Goal: Information Seeking & Learning: Learn about a topic

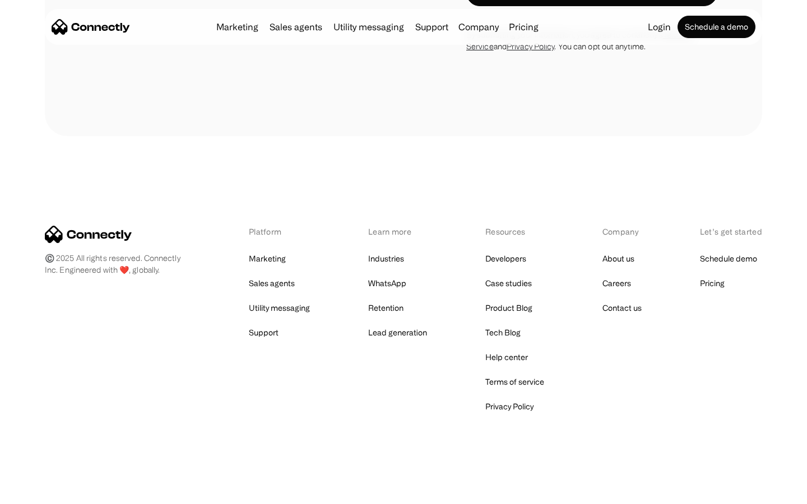
scroll to position [1190, 0]
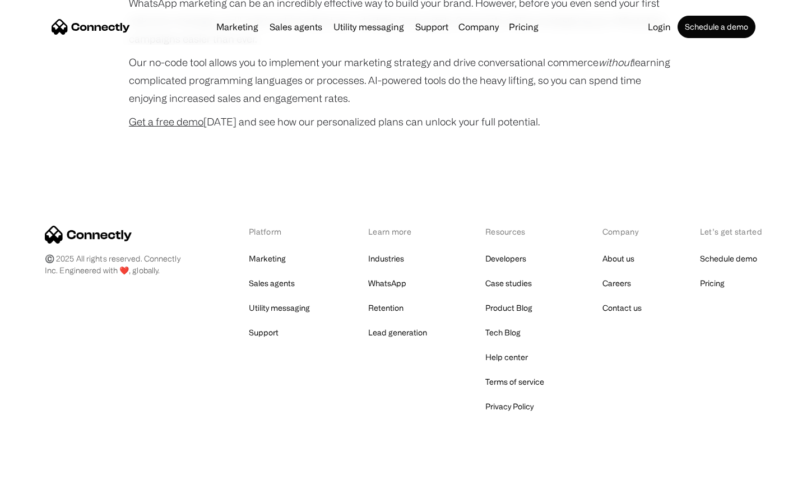
scroll to position [3035, 0]
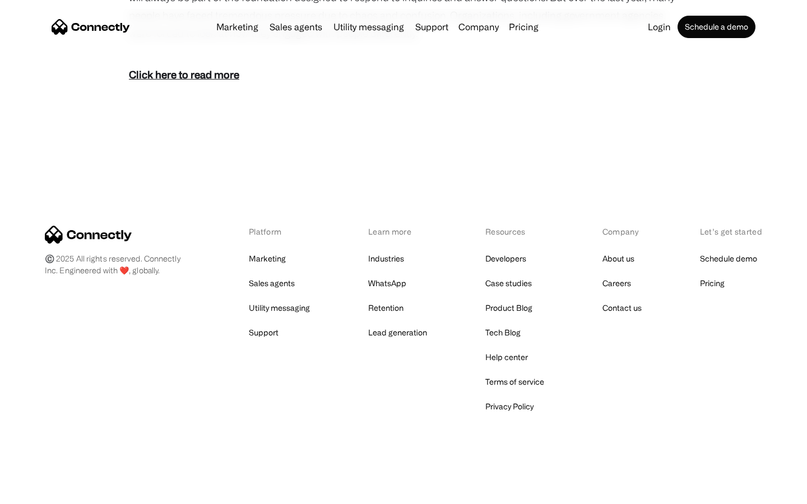
scroll to position [689, 0]
